Goal: Navigation & Orientation: Find specific page/section

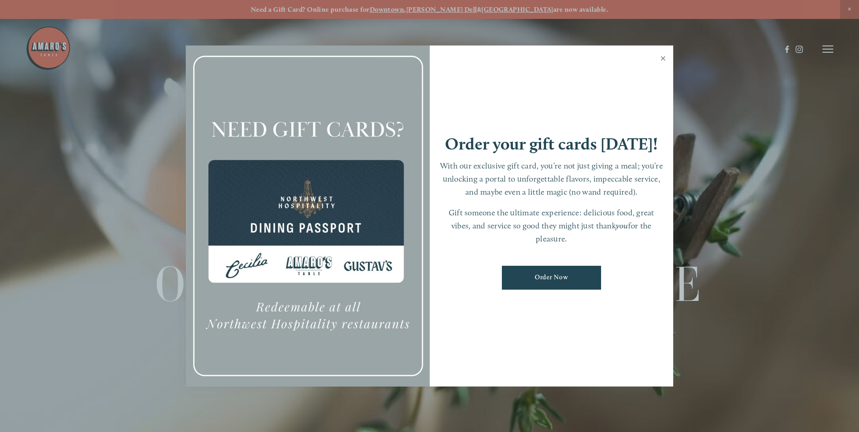
click at [662, 59] on link "Close" at bounding box center [663, 59] width 18 height 25
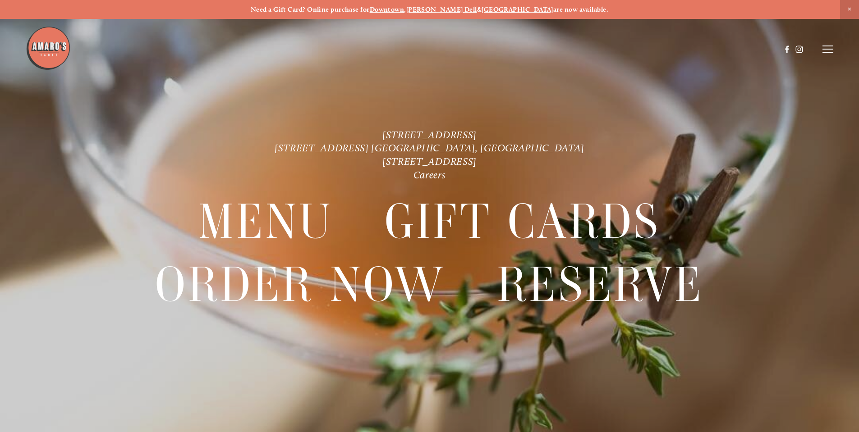
click at [826, 44] on header "Menu Order Now Visit Gallery 0" at bounding box center [430, 49] width 808 height 98
click at [826, 51] on icon at bounding box center [828, 49] width 11 height 8
click at [638, 50] on span "Menu" at bounding box center [639, 49] width 18 height 9
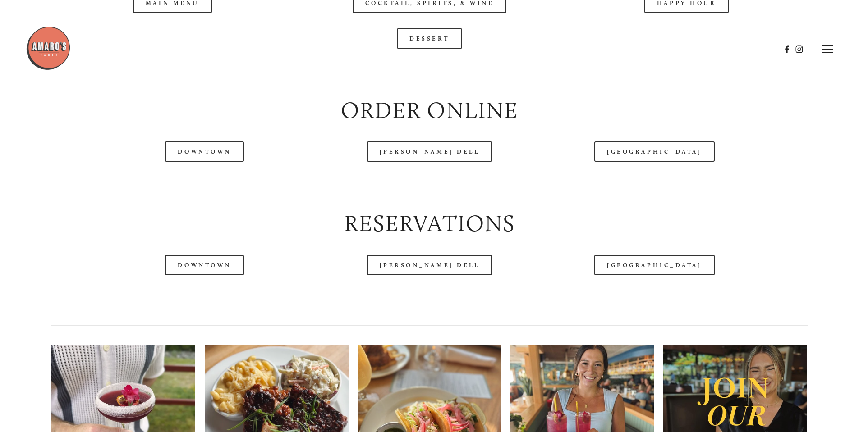
scroll to position [992, 0]
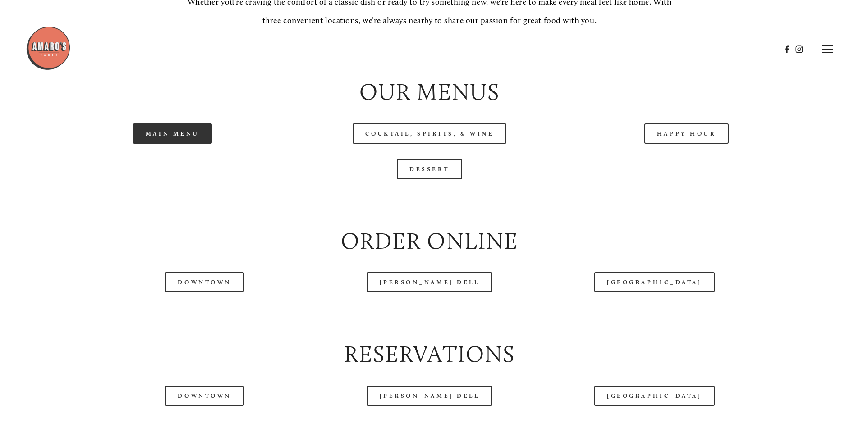
click at [158, 144] on link "Main Menu" at bounding box center [172, 134] width 79 height 20
